Goal: Task Accomplishment & Management: Manage account settings

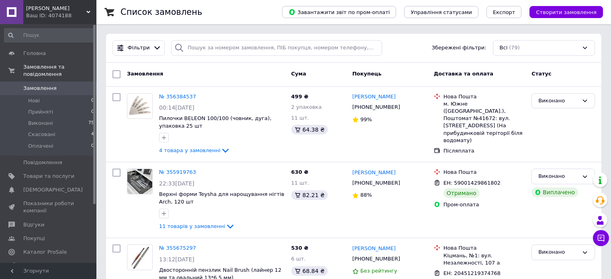
click at [28, 85] on span "Замовлення" at bounding box center [39, 88] width 33 height 7
click at [36, 85] on span "Замовлення" at bounding box center [39, 88] width 33 height 7
click at [55, 173] on span "Товари та послуги" at bounding box center [48, 176] width 51 height 7
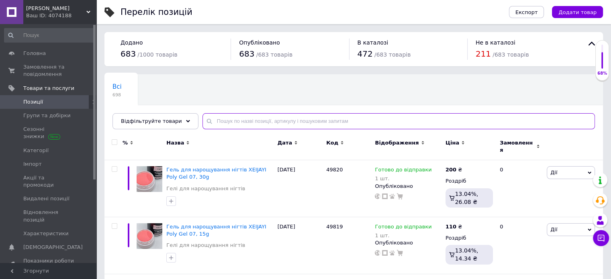
click at [252, 119] on input "text" at bounding box center [398, 121] width 392 height 16
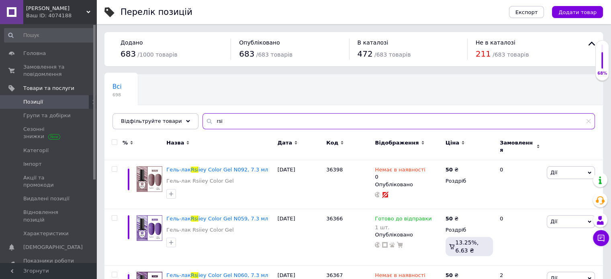
type input "rsi"
click at [180, 141] on span "Назва" at bounding box center [175, 142] width 18 height 7
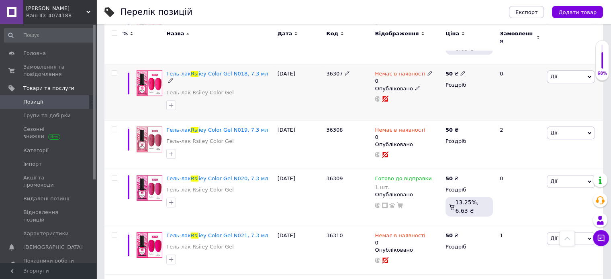
scroll to position [964, 0]
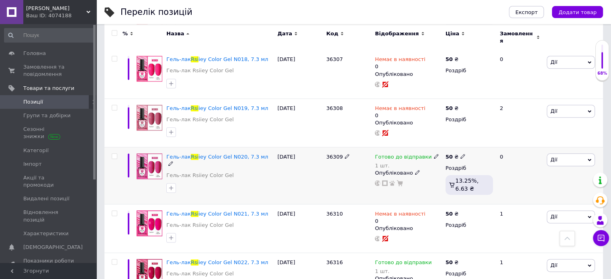
click at [434, 153] on span at bounding box center [436, 156] width 5 height 6
click at [462, 181] on li "Немає в наявності" at bounding box center [477, 186] width 76 height 11
drag, startPoint x: 414, startPoint y: 168, endPoint x: 399, endPoint y: 168, distance: 14.9
click at [404, 168] on div "Готово до відправки 1 шт. Наявність Немає в наявності В наявності Під замовленн…" at bounding box center [408, 169] width 66 height 33
type input "0"
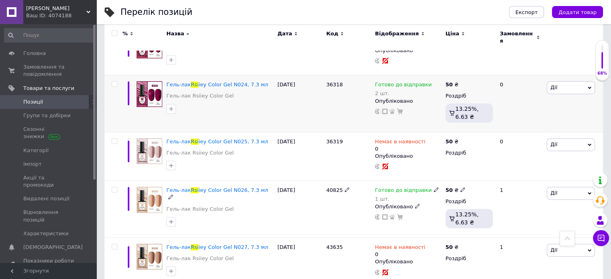
scroll to position [1205, 0]
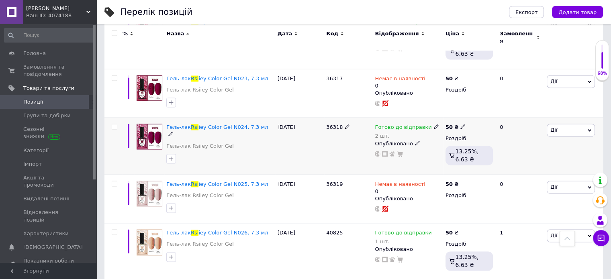
click at [434, 124] on icon at bounding box center [436, 126] width 5 height 5
click at [479, 151] on li "Немає в наявності" at bounding box center [477, 156] width 76 height 11
click at [398, 137] on div "Готово до відправки 2 шт. Наявність Немає в наявності В наявності Під замовленн…" at bounding box center [408, 140] width 66 height 33
type input "0"
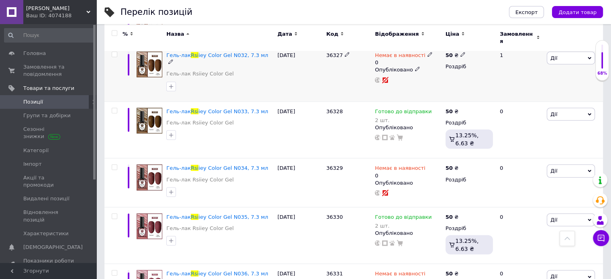
scroll to position [1727, 0]
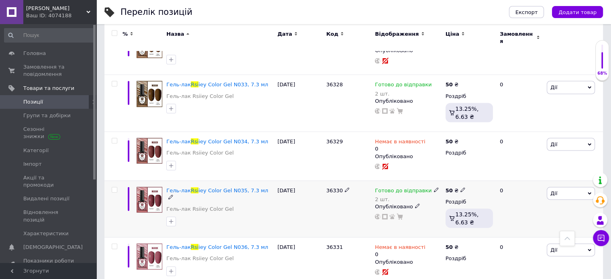
click at [434, 188] on icon at bounding box center [436, 190] width 5 height 5
click at [531, 206] on div "Залишки" at bounding box center [489, 209] width 100 height 7
click at [472, 182] on span "Готово до відправки" at bounding box center [458, 188] width 28 height 13
click at [532, 182] on div "Наявність [PERSON_NAME] до відправки В наявності Немає в наявності Під замовлен…" at bounding box center [489, 199] width 100 height 63
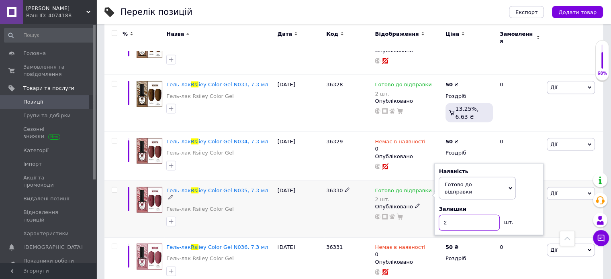
drag, startPoint x: 435, startPoint y: 205, endPoint x: 424, endPoint y: 203, distance: 11.8
click at [426, 204] on div "Готово до відправки 2 шт. Наявність [PERSON_NAME] до відправки В наявності Нема…" at bounding box center [408, 203] width 66 height 33
type input "1"
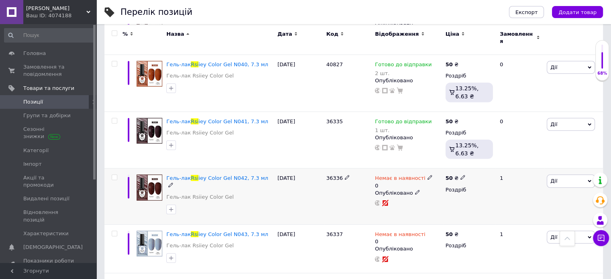
scroll to position [2129, 0]
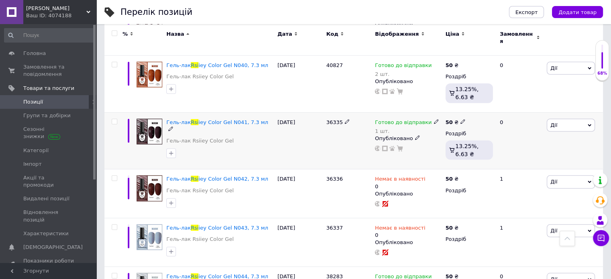
click at [434, 119] on use at bounding box center [436, 121] width 4 height 4
click at [456, 146] on li "Немає в наявності" at bounding box center [477, 151] width 76 height 11
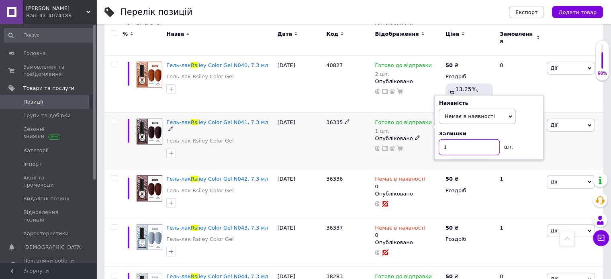
drag, startPoint x: 447, startPoint y: 133, endPoint x: 423, endPoint y: 137, distance: 24.4
click at [427, 133] on div "Готово до відправки 1 шт. Наявність Немає в наявності В наявності Під замовленн…" at bounding box center [408, 135] width 66 height 33
type input "0"
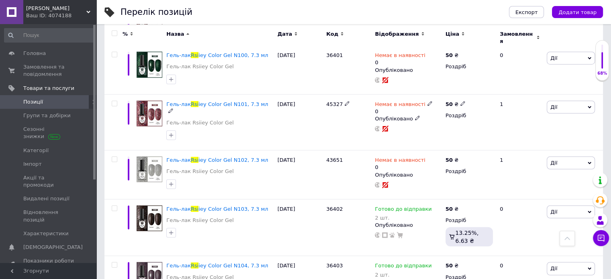
scroll to position [5260, 0]
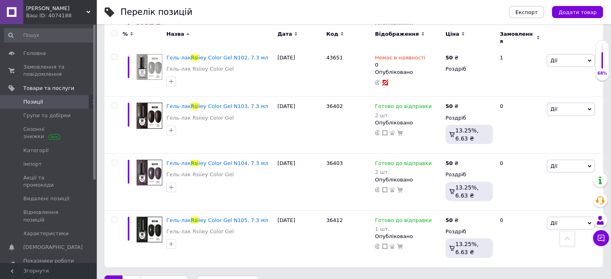
click at [130, 276] on link "2" at bounding box center [132, 284] width 18 height 17
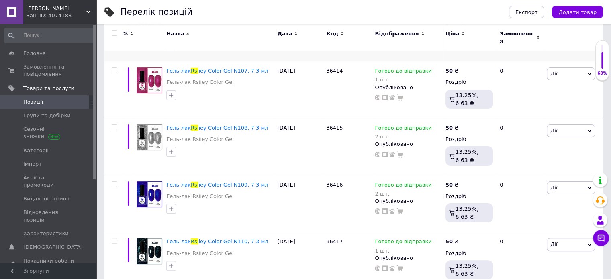
scroll to position [201, 0]
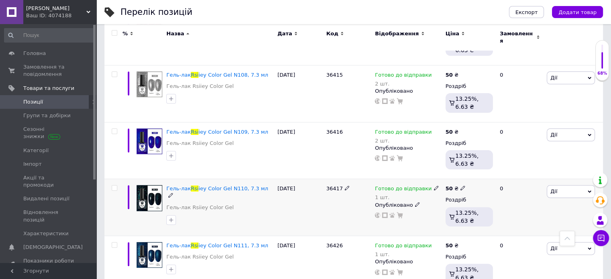
click at [434, 186] on use at bounding box center [436, 188] width 4 height 4
click at [472, 213] on li "Немає в наявності" at bounding box center [477, 218] width 76 height 11
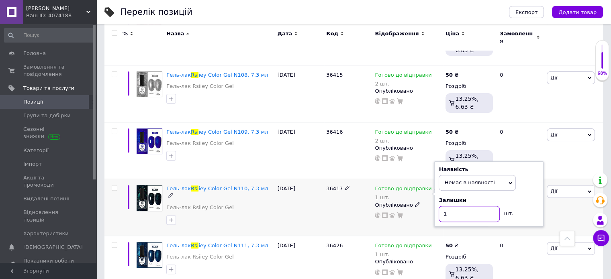
drag, startPoint x: 469, startPoint y: 208, endPoint x: 431, endPoint y: 206, distance: 37.8
click at [432, 206] on div "Готово до відправки 1 шт. Наявність Немає в наявності В наявності Під замовленн…" at bounding box center [408, 201] width 66 height 33
type input "0"
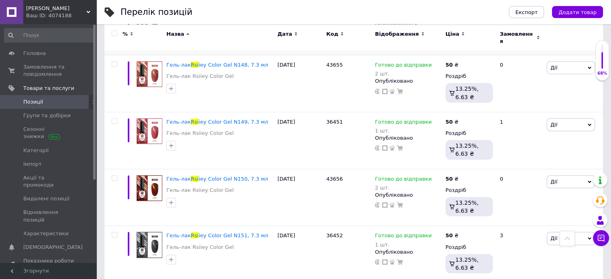
scroll to position [2089, 0]
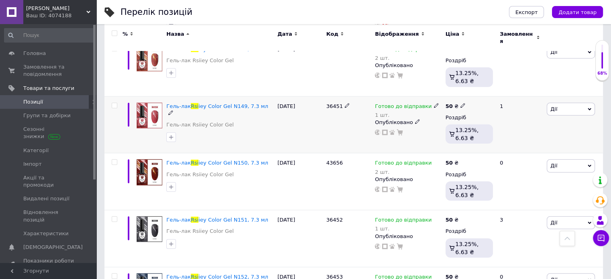
click at [434, 103] on use at bounding box center [436, 105] width 4 height 4
click at [461, 130] on li "Немає в наявності" at bounding box center [477, 135] width 76 height 11
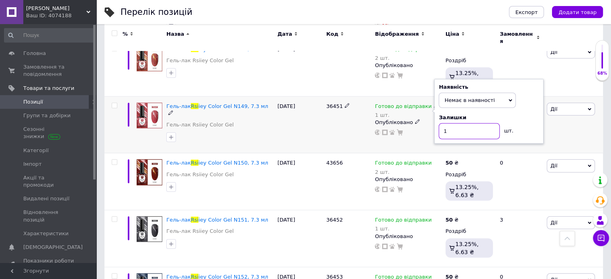
drag, startPoint x: 447, startPoint y: 120, endPoint x: 402, endPoint y: 119, distance: 45.0
click at [402, 119] on div "Готово до відправки 1 шт. Наявність Немає в наявності В наявності Під замовленн…" at bounding box center [408, 119] width 66 height 33
type input "0"
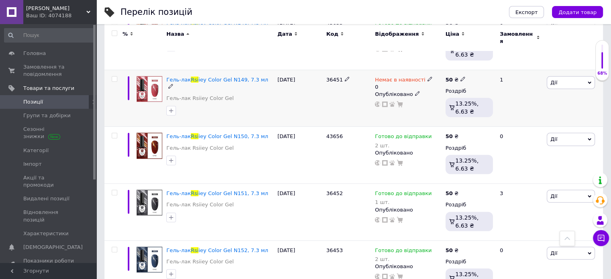
scroll to position [2169, 0]
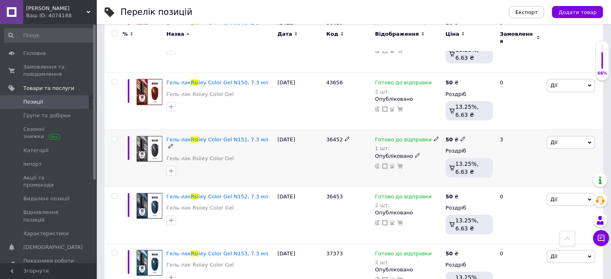
click at [426, 136] on div "Готово до відправки" at bounding box center [407, 139] width 64 height 7
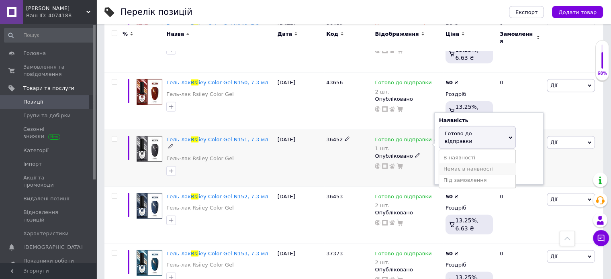
click at [462, 164] on li "Немає в наявності" at bounding box center [477, 169] width 76 height 11
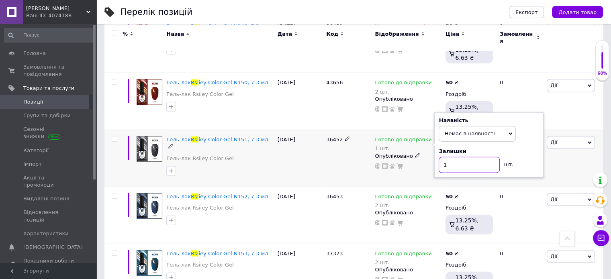
drag, startPoint x: 460, startPoint y: 151, endPoint x: 407, endPoint y: 150, distance: 53.0
click at [407, 150] on div "Готово до відправки 1 шт. Наявність Немає в наявності В наявності Під замовленн…" at bounding box center [408, 152] width 66 height 33
type input "0"
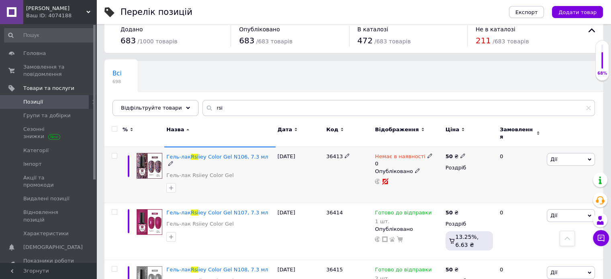
scroll to position [0, 0]
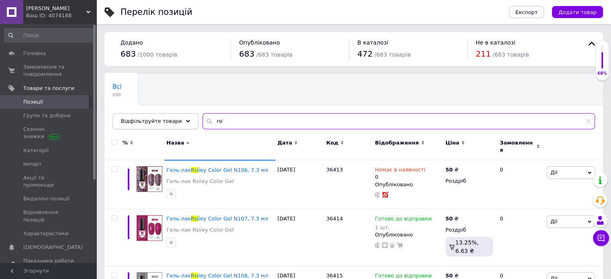
click at [202, 115] on input "rsi" at bounding box center [398, 121] width 392 height 16
paste input "Гель-лак Thread Shell"
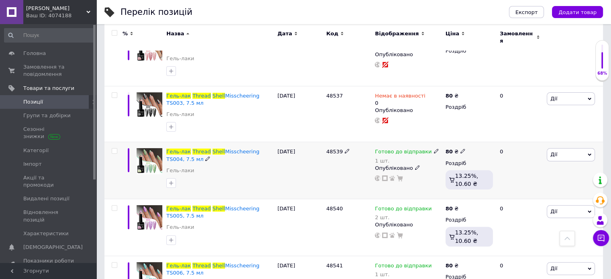
scroll to position [201, 0]
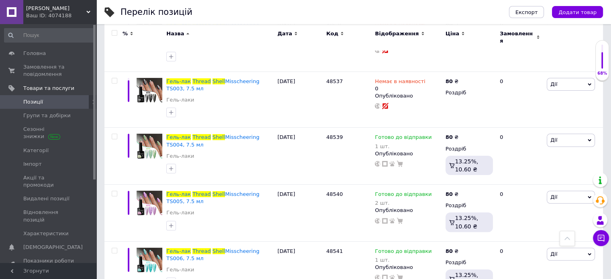
type input "Гель-лак Thread Shell"
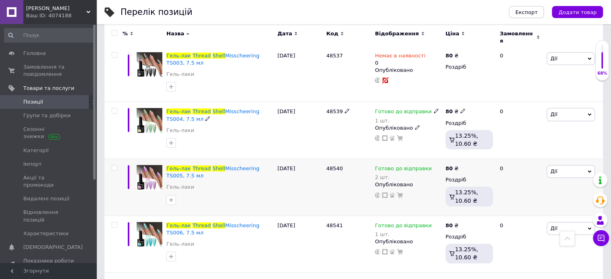
scroll to position [241, 0]
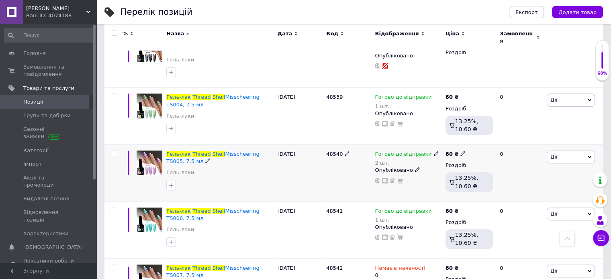
click at [434, 151] on icon at bounding box center [436, 153] width 5 height 5
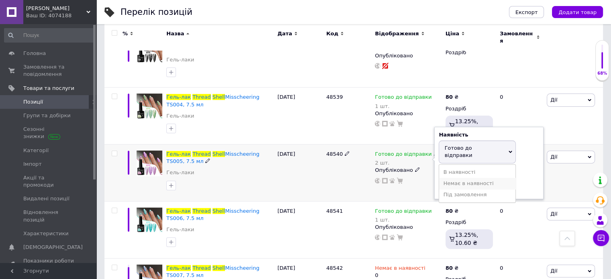
click at [464, 178] on li "Немає в наявності" at bounding box center [477, 183] width 76 height 11
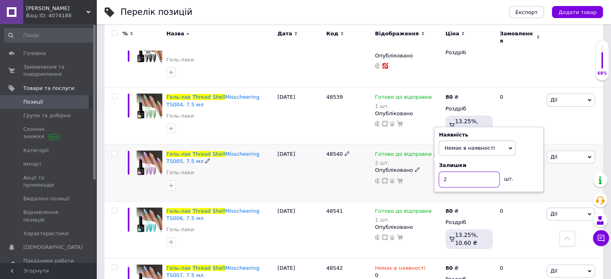
drag, startPoint x: 455, startPoint y: 170, endPoint x: 405, endPoint y: 167, distance: 49.5
click at [406, 167] on div "Готово до відправки 2 шт. Наявність Немає в наявності В наявності Під замовленн…" at bounding box center [408, 167] width 66 height 33
type input "0"
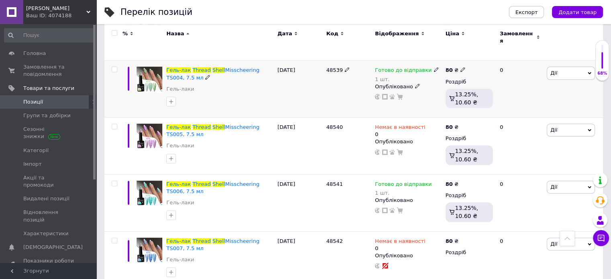
scroll to position [281, 0]
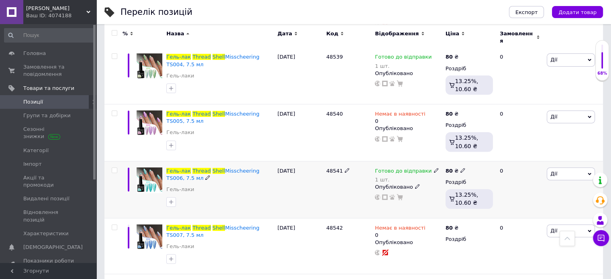
click at [434, 168] on icon at bounding box center [436, 170] width 5 height 5
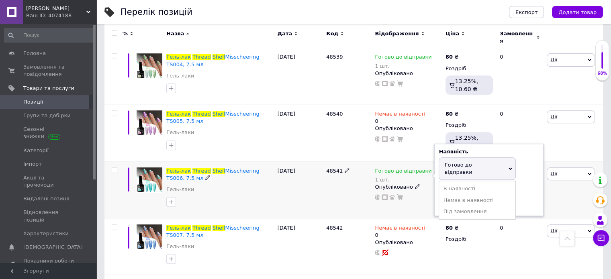
drag, startPoint x: 464, startPoint y: 188, endPoint x: 456, endPoint y: 192, distance: 9.5
click at [464, 195] on li "Немає в наявності" at bounding box center [477, 200] width 76 height 11
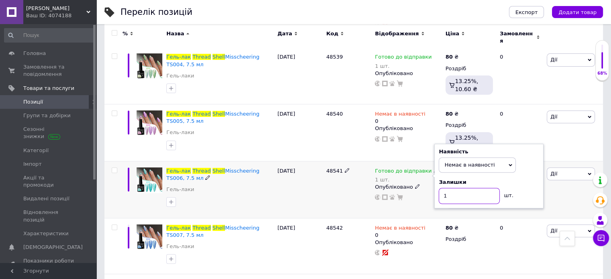
click at [414, 188] on div "Готово до відправки 1 шт. Наявність Немає в наявності В наявності Під замовленн…" at bounding box center [408, 184] width 66 height 33
type input "0"
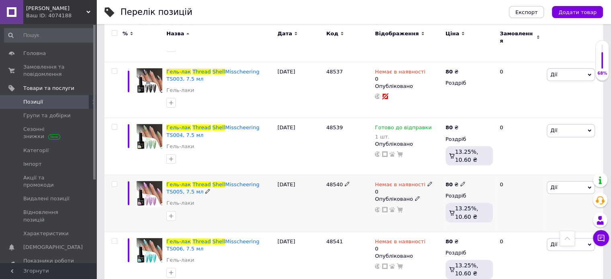
scroll to position [133, 0]
